Goal: Information Seeking & Learning: Find contact information

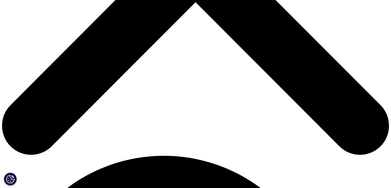
scroll to position [111, 0]
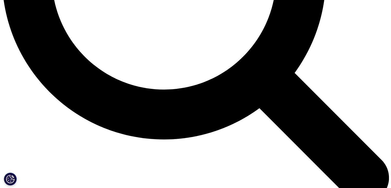
scroll to position [451, 0]
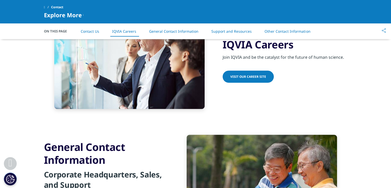
click at [232, 29] on link "Support and Resources" at bounding box center [231, 31] width 40 height 5
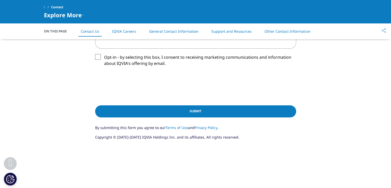
scroll to position [165, 0]
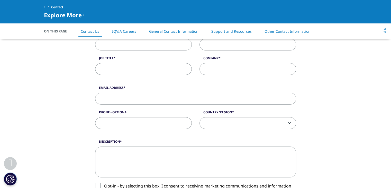
click at [282, 33] on link "Other Contact Information" at bounding box center [287, 31] width 46 height 5
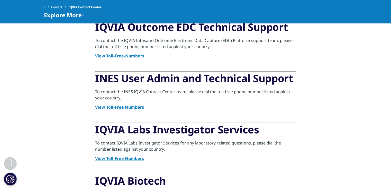
scroll to position [129, 0]
